Goal: Navigation & Orientation: Find specific page/section

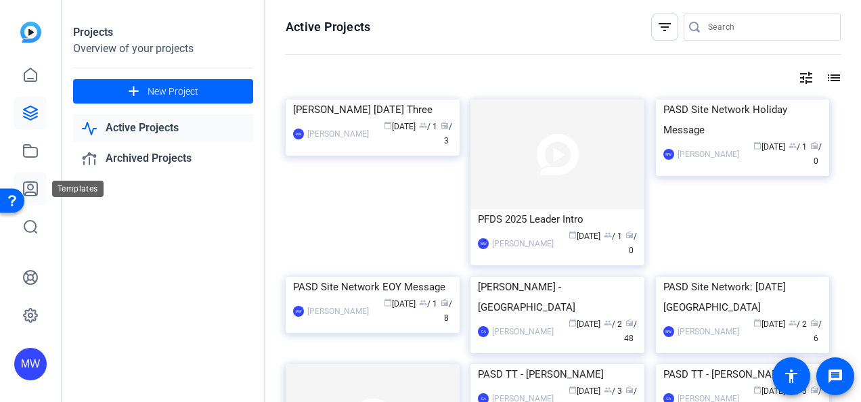
click at [37, 192] on icon at bounding box center [31, 189] width 14 height 14
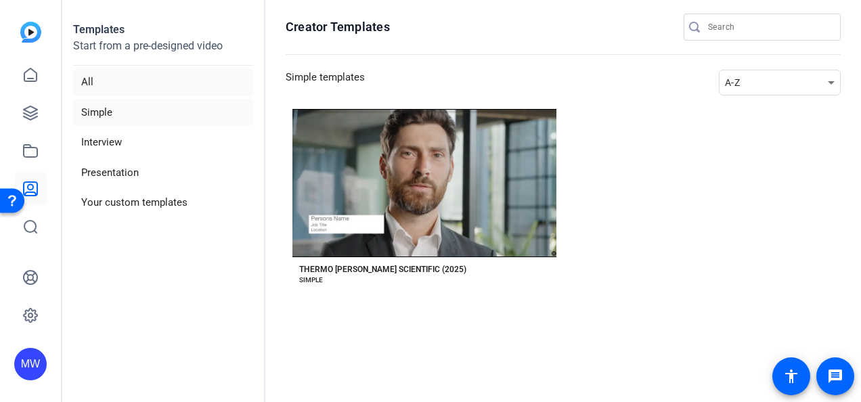
click at [94, 85] on li "All" at bounding box center [163, 82] width 180 height 28
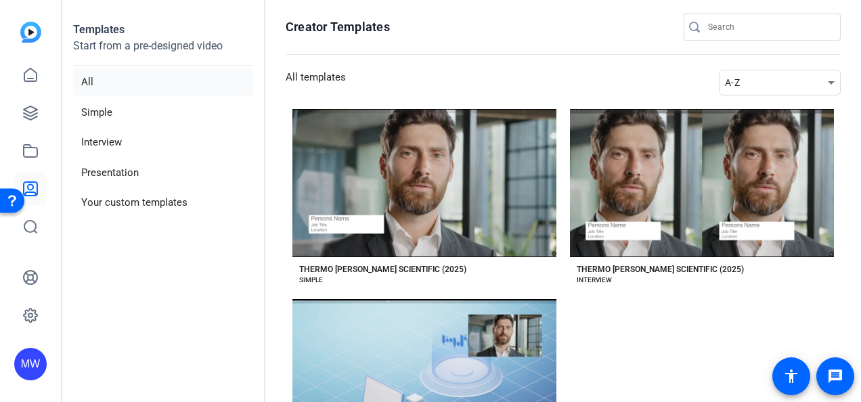
scroll to position [107, 0]
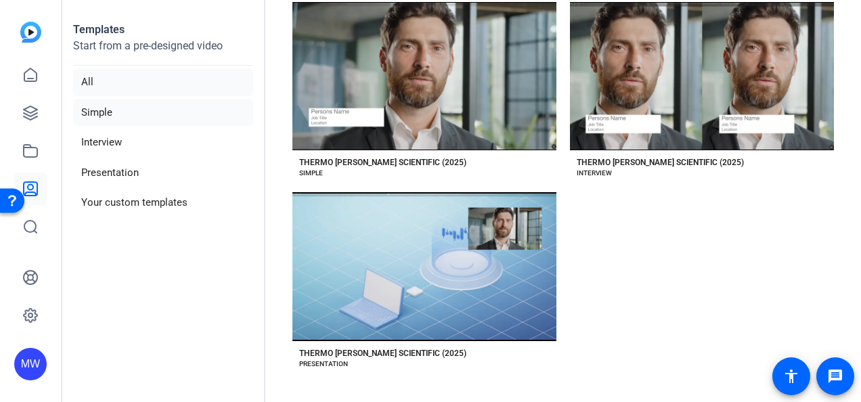
click at [101, 112] on li "Simple" at bounding box center [163, 113] width 180 height 28
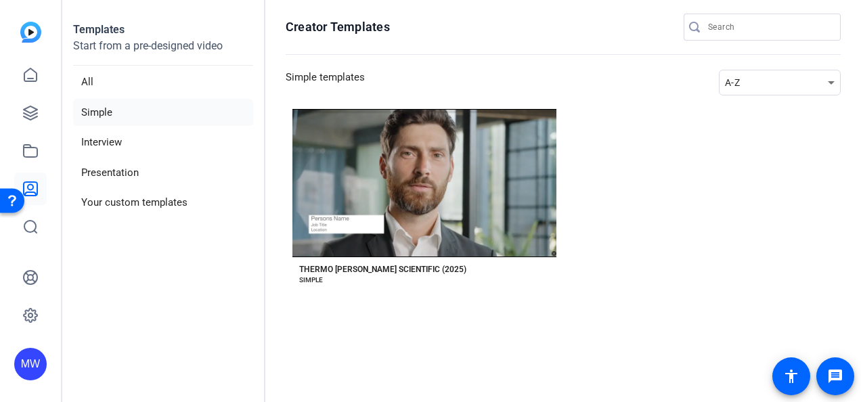
scroll to position [0, 0]
click at [104, 141] on li "Interview" at bounding box center [163, 143] width 180 height 28
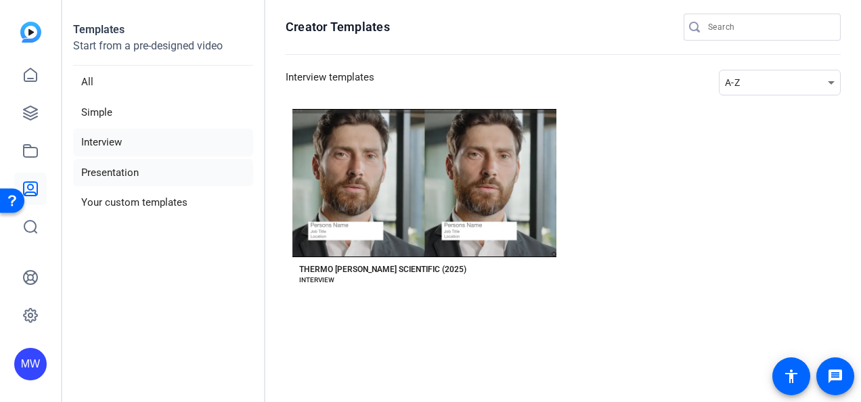
click at [110, 162] on li "Presentation" at bounding box center [163, 173] width 180 height 28
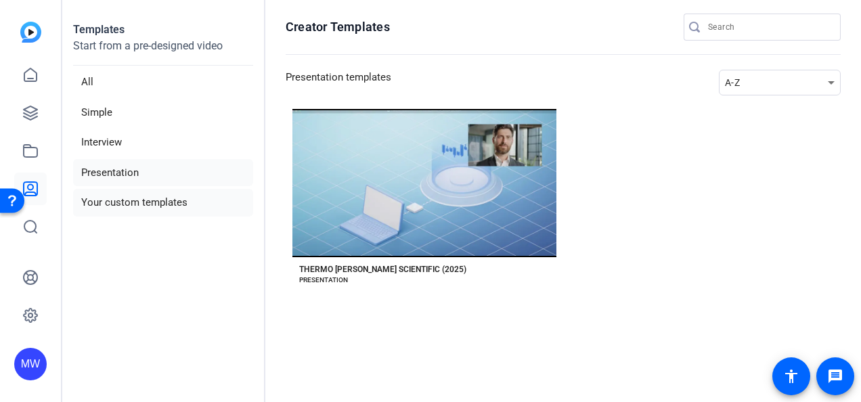
click at [131, 191] on li "Your custom templates" at bounding box center [163, 203] width 180 height 28
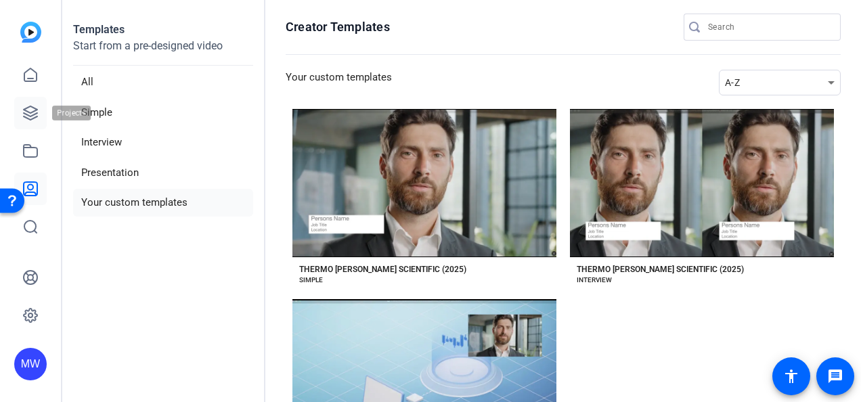
click at [32, 110] on icon at bounding box center [30, 113] width 16 height 16
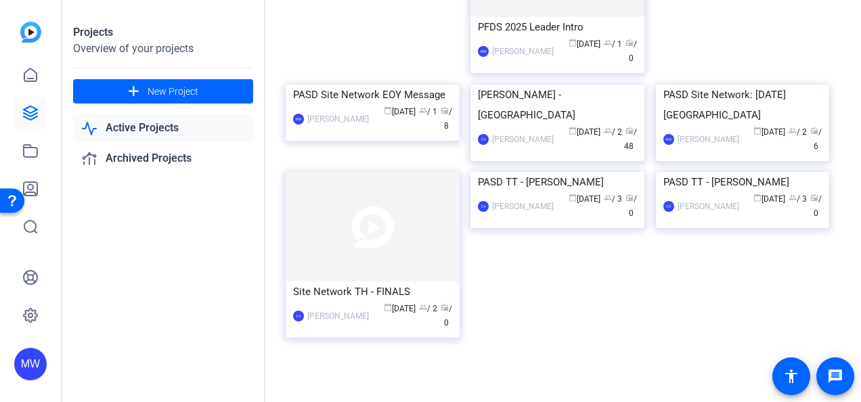
scroll to position [308, 0]
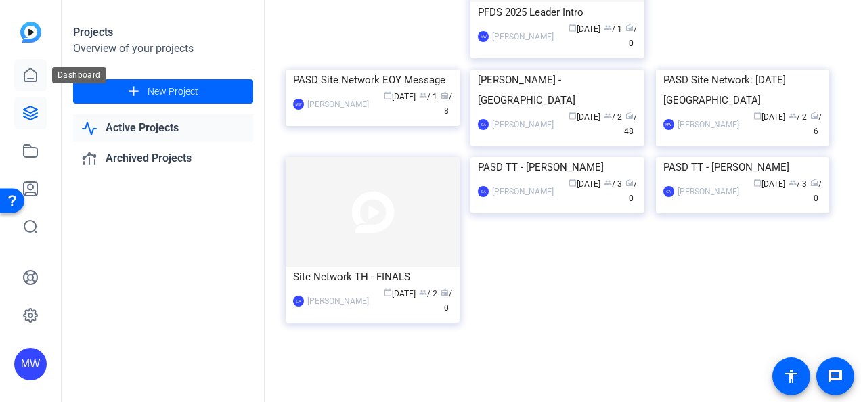
click at [27, 71] on icon at bounding box center [30, 74] width 12 height 13
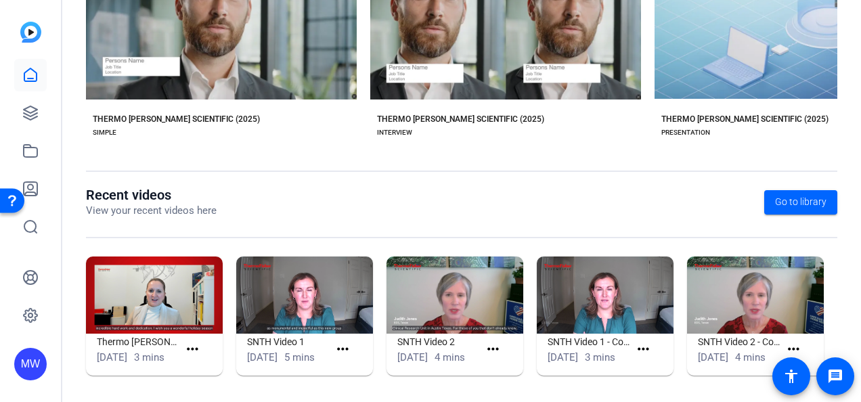
scroll to position [363, 0]
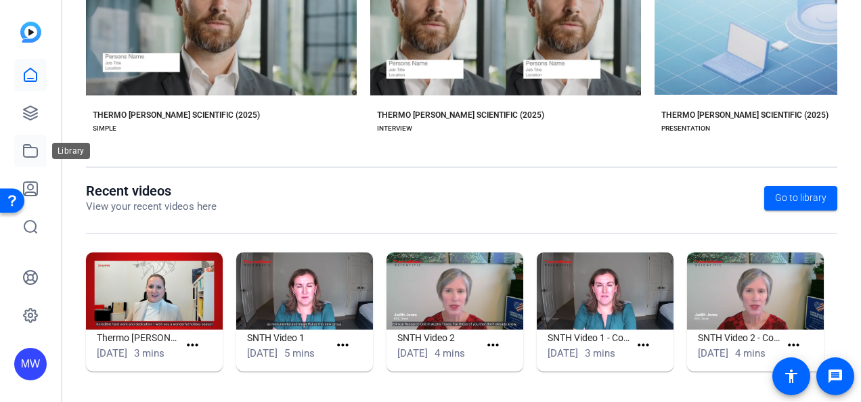
click at [30, 158] on icon at bounding box center [30, 151] width 16 height 16
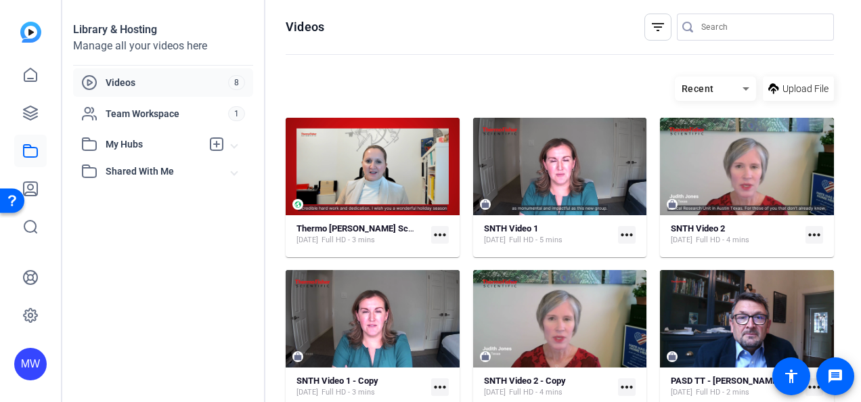
click at [112, 316] on div "Library & Hosting Manage all your videos here Videos 8 Team Workspace 1 My Hubs…" at bounding box center [163, 201] width 203 height 402
click at [191, 85] on span "Videos" at bounding box center [167, 83] width 122 height 14
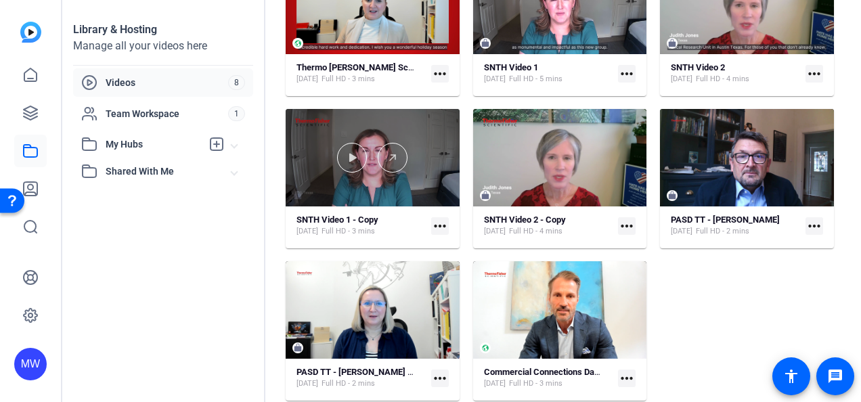
scroll to position [160, 0]
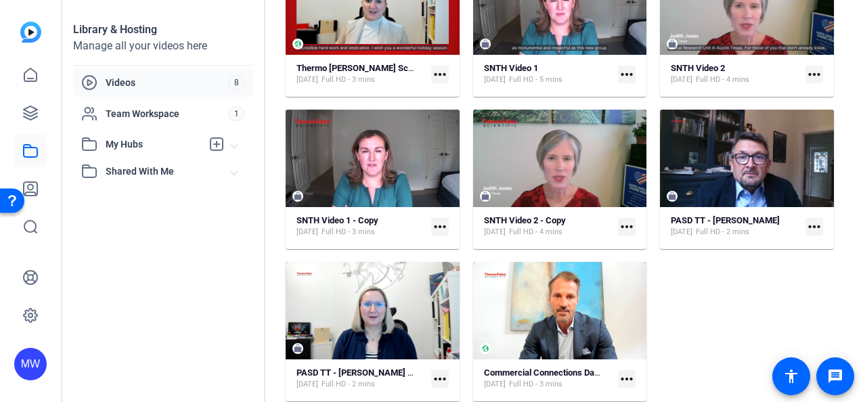
click at [134, 170] on span "Shared With Me" at bounding box center [169, 171] width 126 height 14
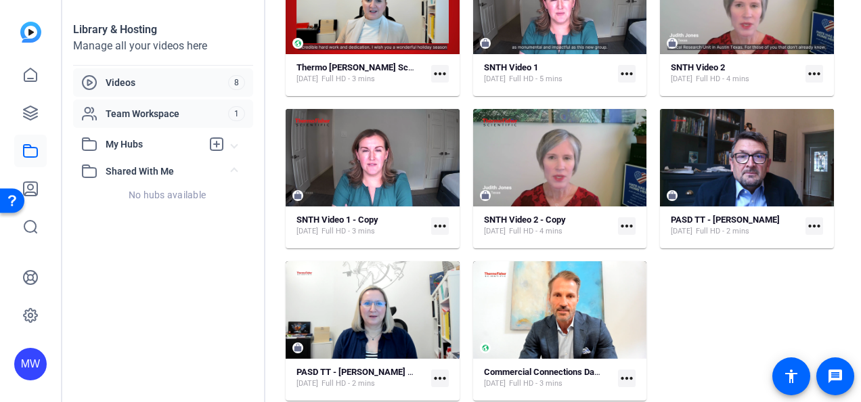
click at [139, 116] on span "Team Workspace" at bounding box center [167, 114] width 122 height 14
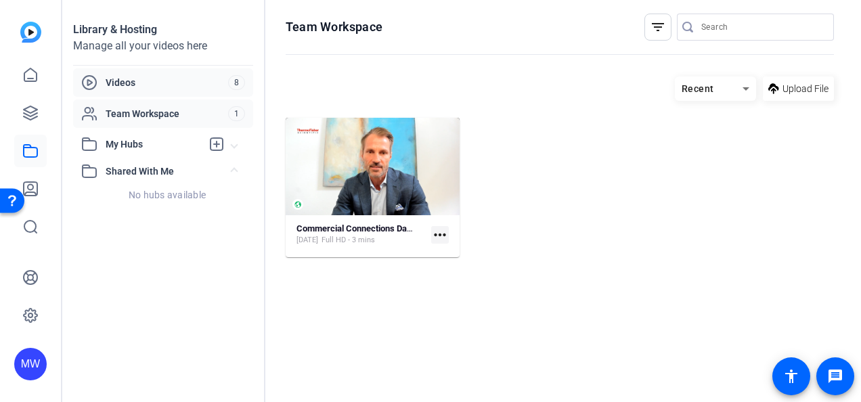
click at [149, 80] on span "Videos" at bounding box center [167, 83] width 122 height 14
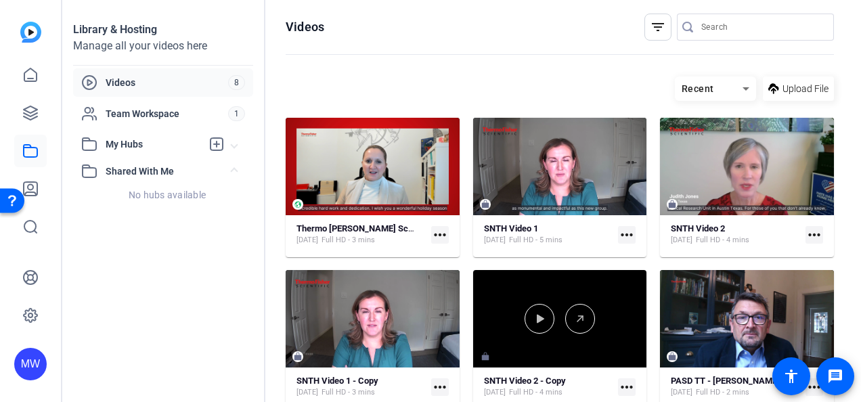
scroll to position [161, 0]
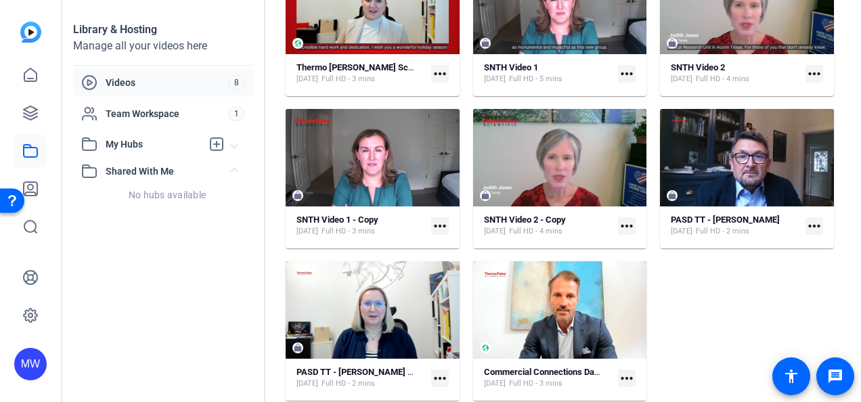
click at [31, 189] on div at bounding box center [17, 200] width 35 height 35
